Goal: Transaction & Acquisition: Book appointment/travel/reservation

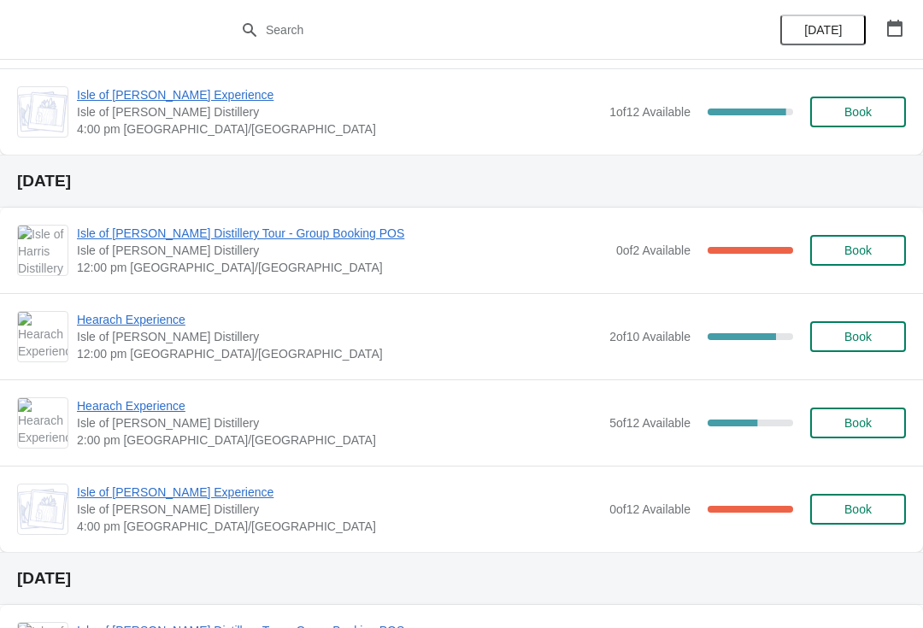
scroll to position [268, 0]
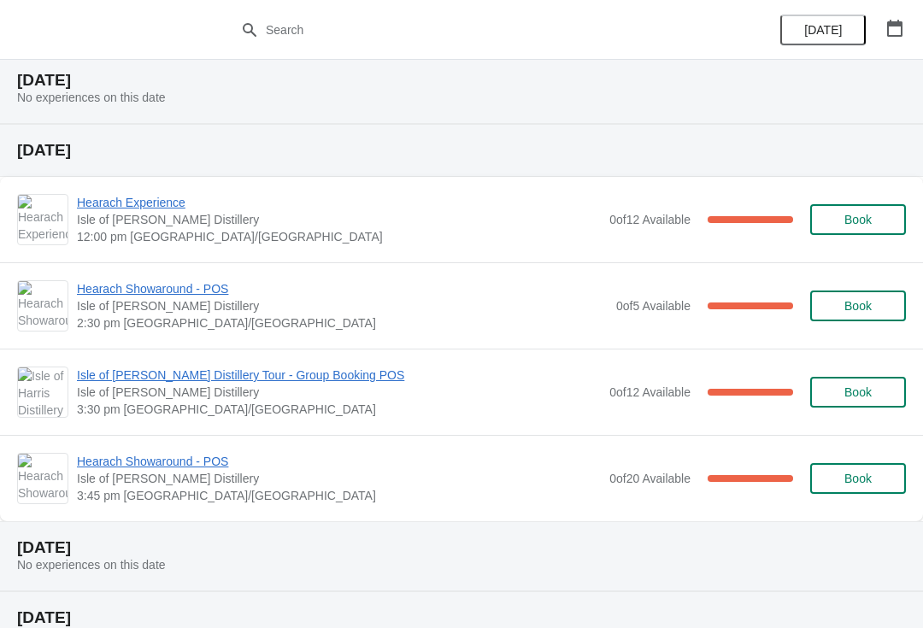
scroll to position [1071, 0]
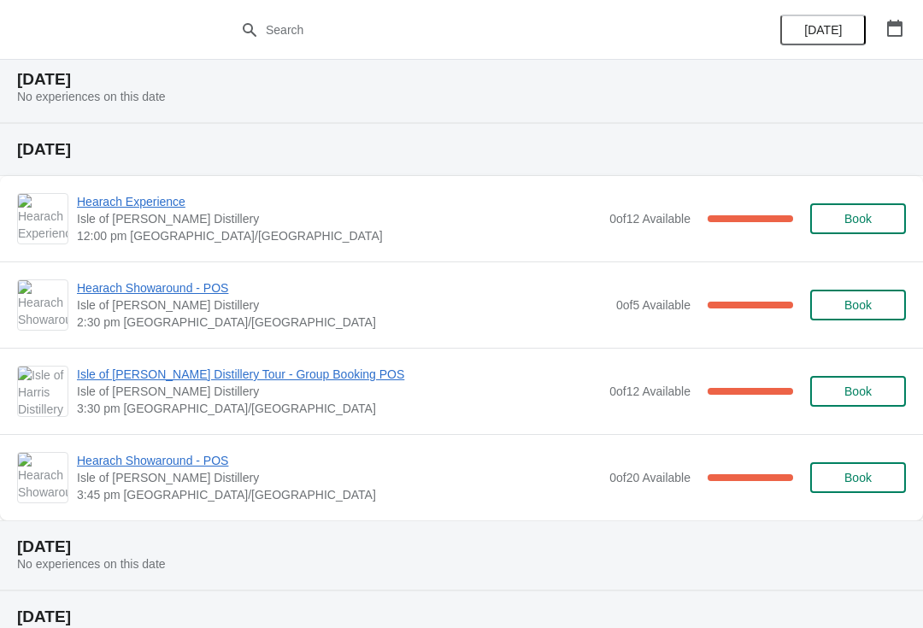
click at [119, 199] on span "Hearach Experience" at bounding box center [339, 201] width 524 height 17
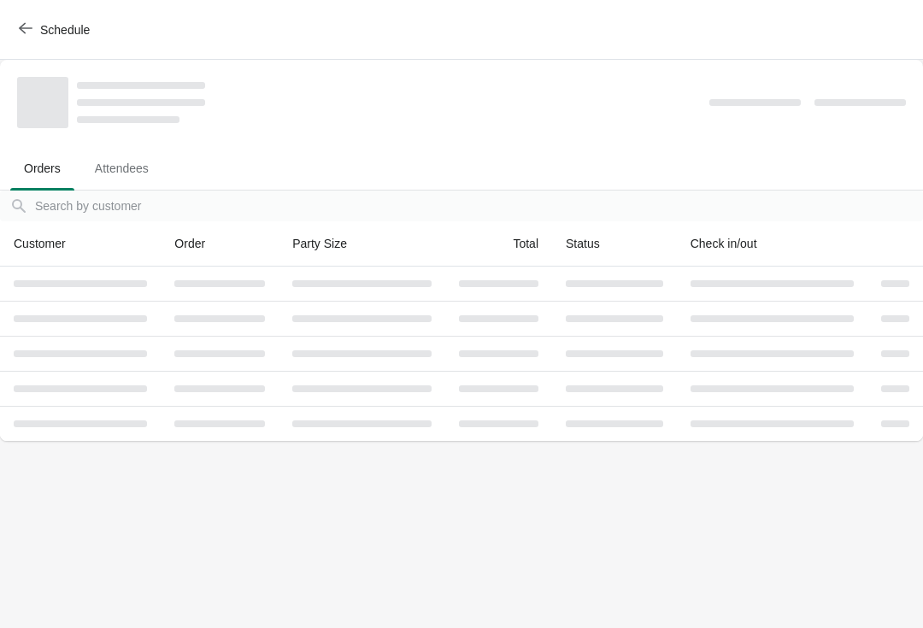
scroll to position [0, 0]
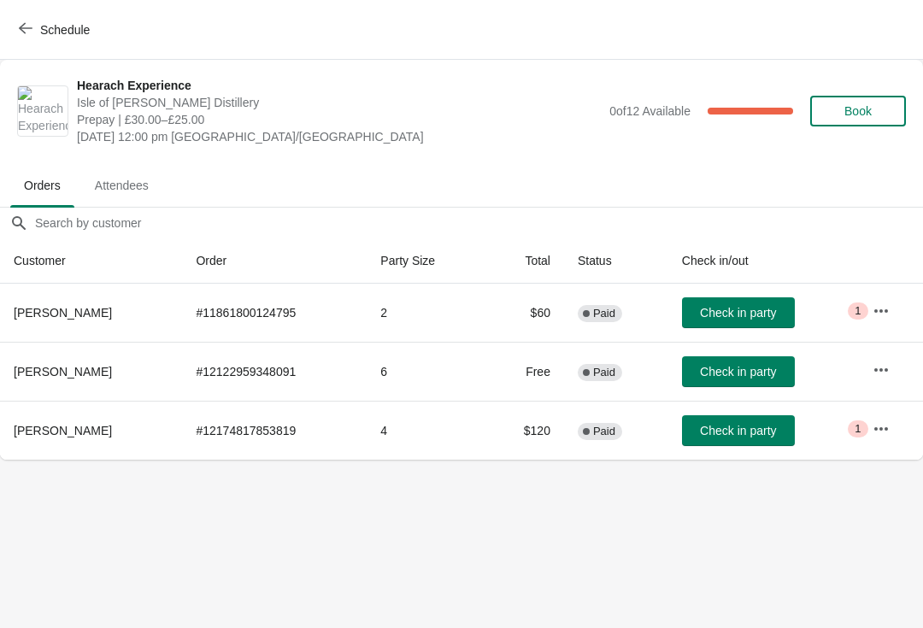
click at [51, 30] on span "Schedule" at bounding box center [65, 30] width 50 height 14
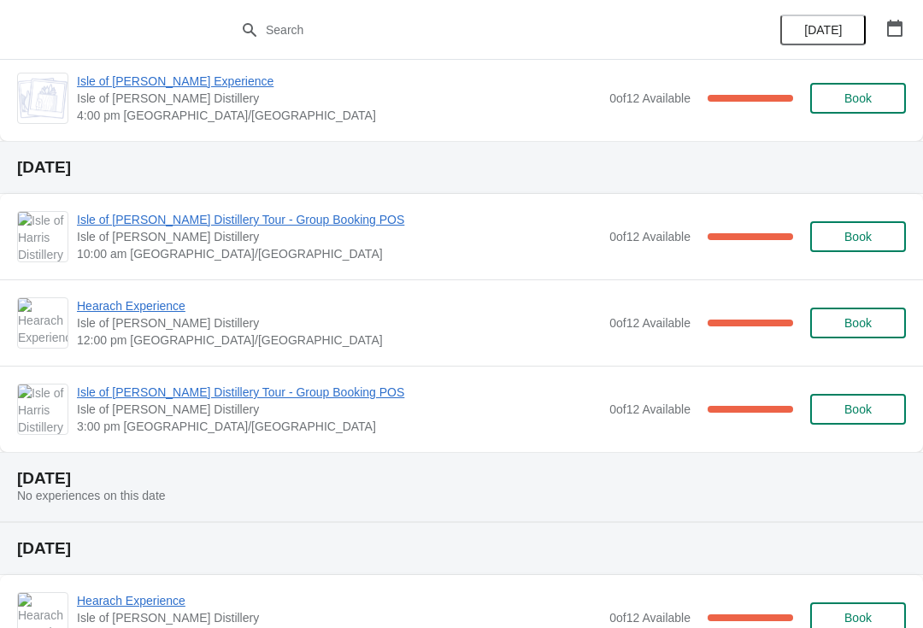
scroll to position [674, 0]
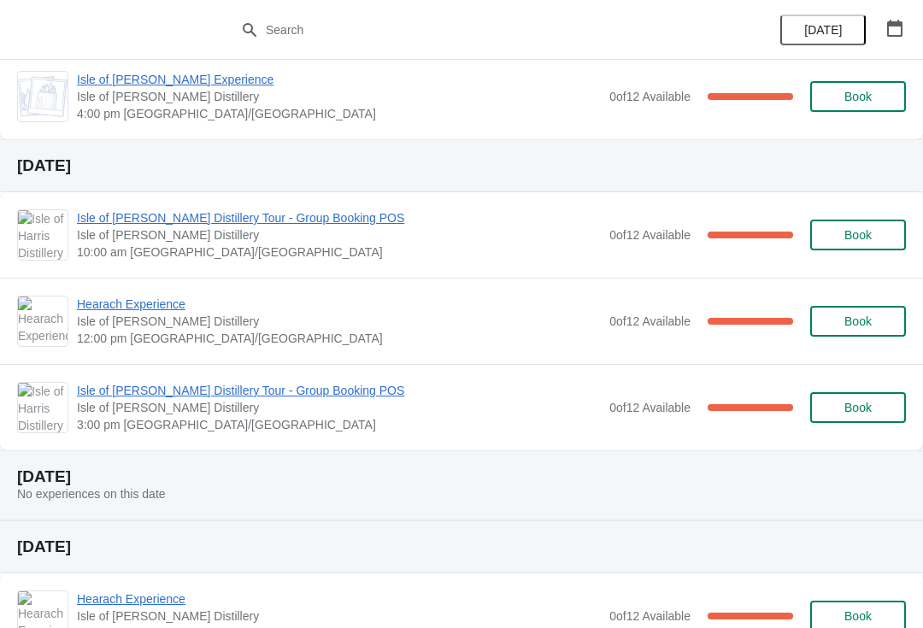
click at [51, 355] on div "Hearach Experience Isle of Harris Distillery 12:00 pm Europe/London 0 of 12 Ava…" at bounding box center [461, 321] width 923 height 86
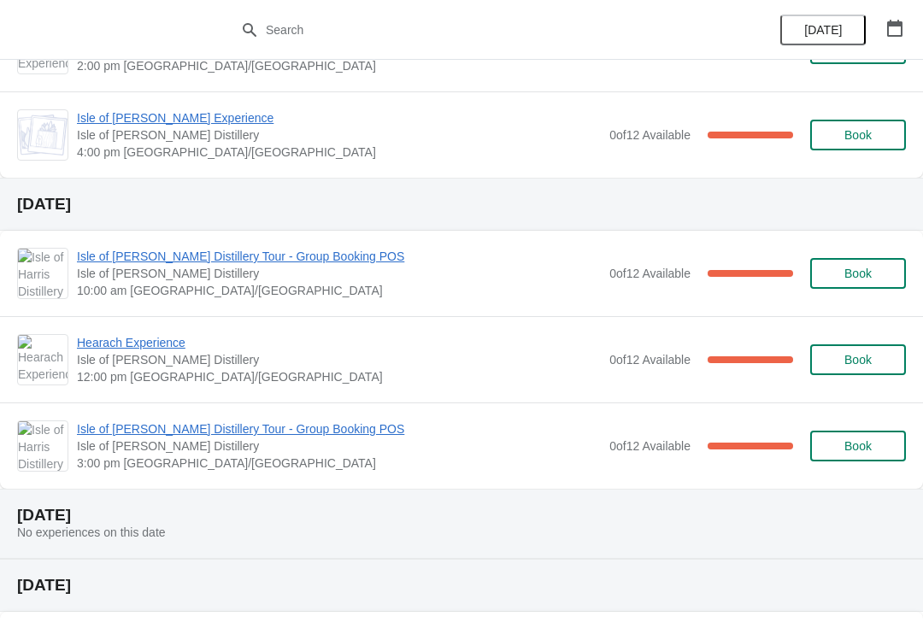
scroll to position [638, 0]
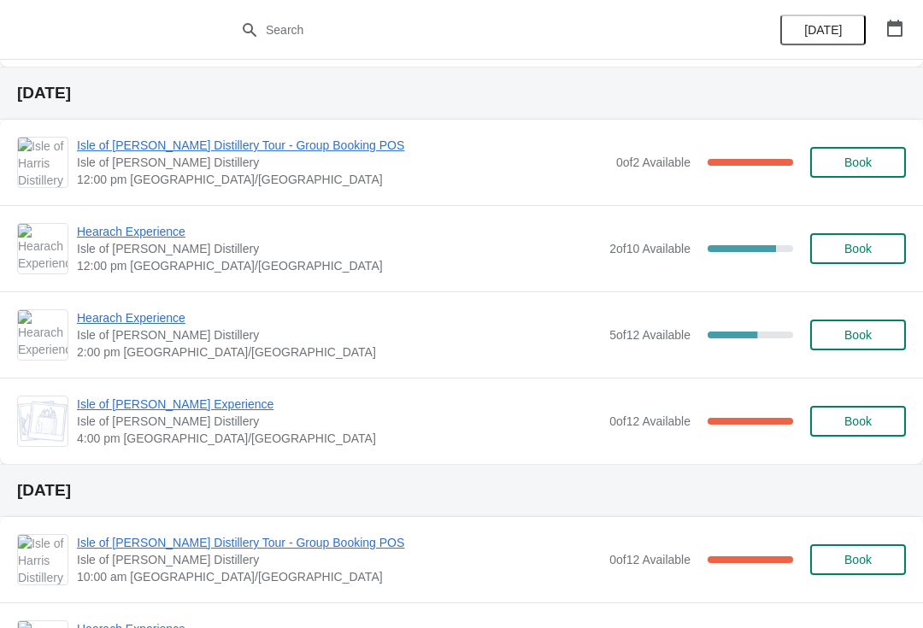
scroll to position [352, 0]
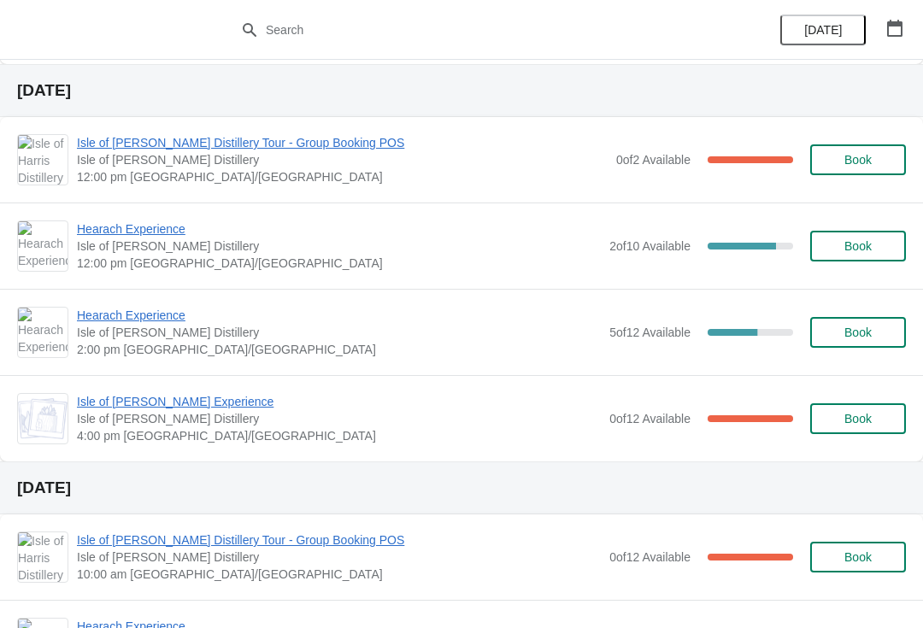
click at [892, 251] on button "Book" at bounding box center [858, 246] width 96 height 31
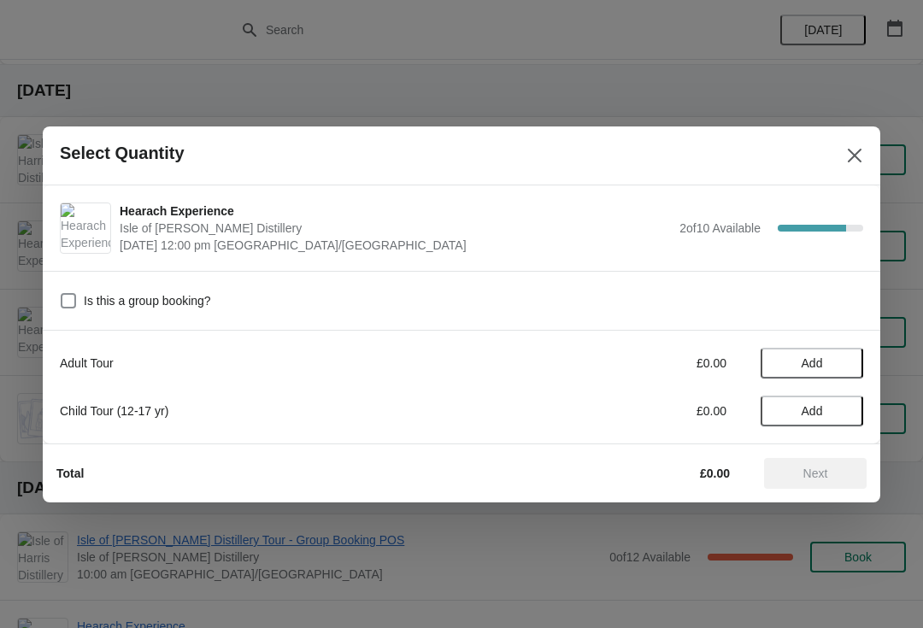
click at [861, 239] on div "Hearach Experience [GEOGRAPHIC_DATA][PERSON_NAME] [DATE] 12:00 pm [GEOGRAPHIC_D…" at bounding box center [491, 227] width 743 height 51
click at [847, 143] on button "Close" at bounding box center [854, 155] width 31 height 31
